Goal: Task Accomplishment & Management: Manage account settings

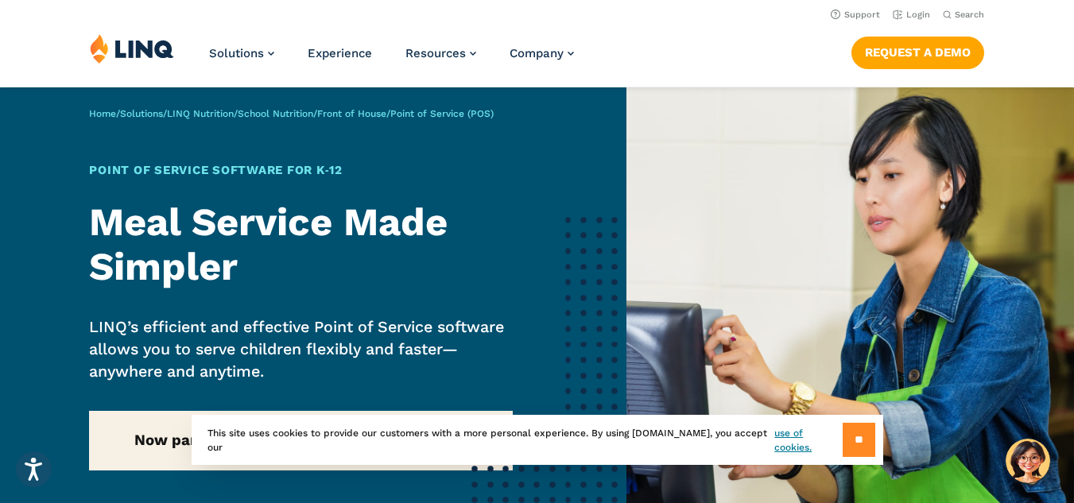
click at [870, 443] on input "**" at bounding box center [858, 440] width 33 height 34
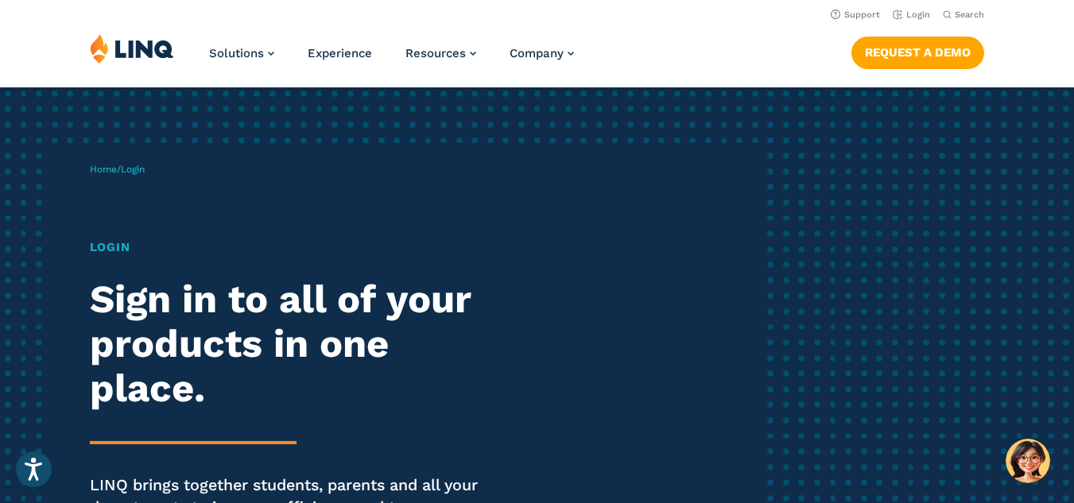
click at [110, 250] on h1 "Login" at bounding box center [297, 247] width 414 height 18
click at [142, 172] on span "Login" at bounding box center [133, 169] width 24 height 11
drag, startPoint x: 142, startPoint y: 170, endPoint x: 126, endPoint y: 233, distance: 65.0
click at [141, 172] on span "Login" at bounding box center [133, 169] width 24 height 11
drag, startPoint x: 120, startPoint y: 258, endPoint x: 210, endPoint y: 305, distance: 101.3
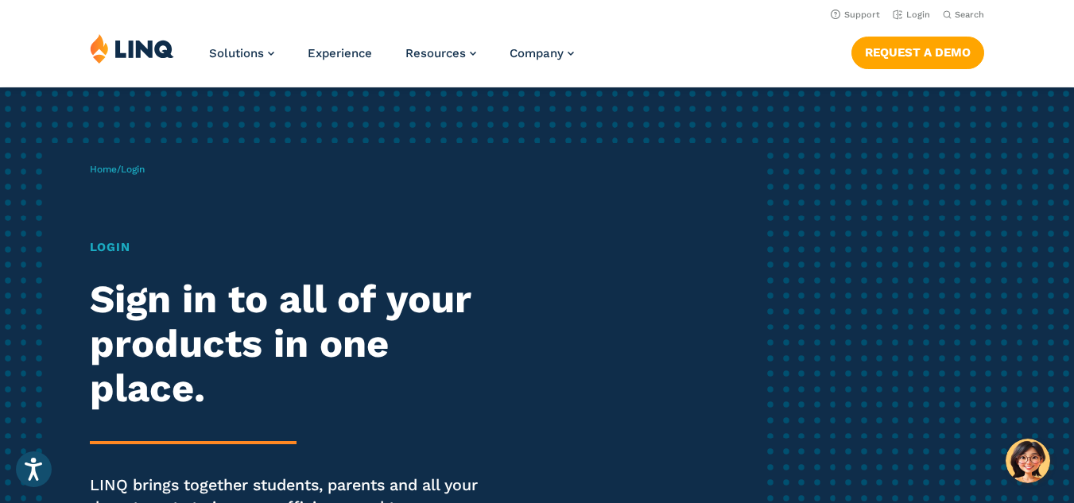
click at [122, 258] on div "Login Sign in to all of your products in one place. LINQ brings together studen…" at bounding box center [297, 400] width 414 height 325
click at [916, 12] on link "Login" at bounding box center [910, 15] width 37 height 10
click at [919, 16] on link "Login" at bounding box center [910, 15] width 37 height 10
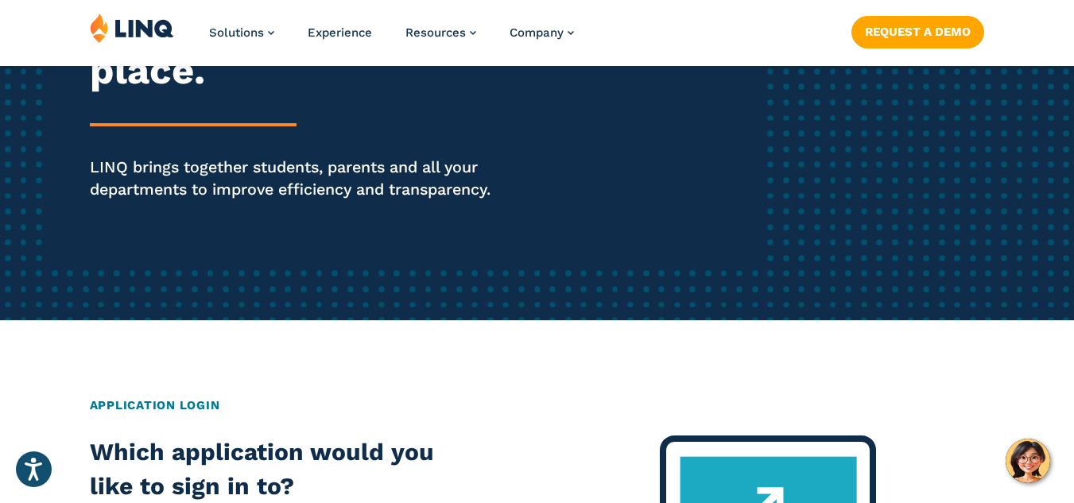
click at [164, 403] on h2 "Application Login" at bounding box center [537, 406] width 895 height 18
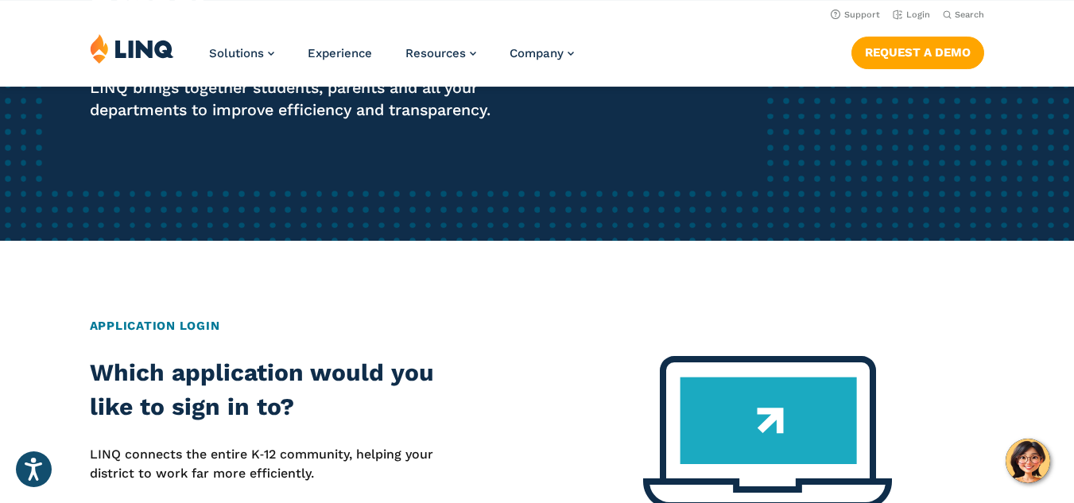
scroll to position [0, 0]
